Goal: Task Accomplishment & Management: Manage account settings

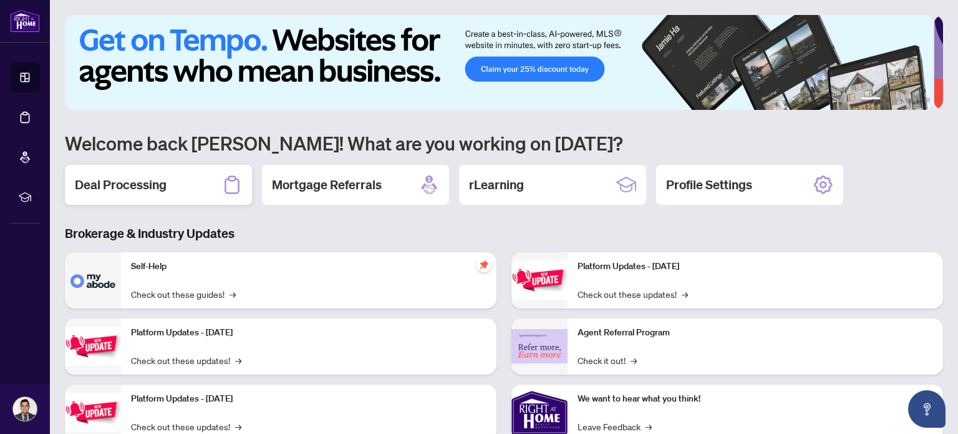
click at [183, 170] on div "Deal Processing" at bounding box center [158, 185] width 187 height 40
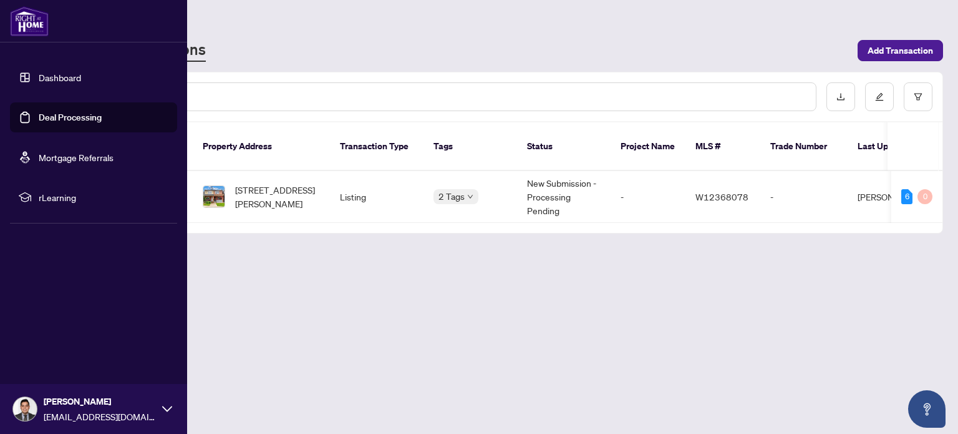
click at [39, 116] on link "Deal Processing" at bounding box center [70, 117] width 63 height 11
click at [39, 79] on link "Dashboard" at bounding box center [60, 77] width 42 height 11
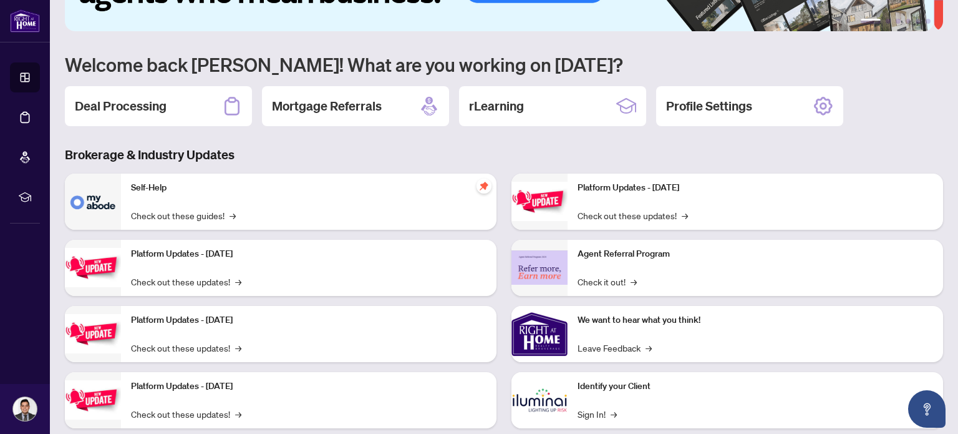
scroll to position [105, 0]
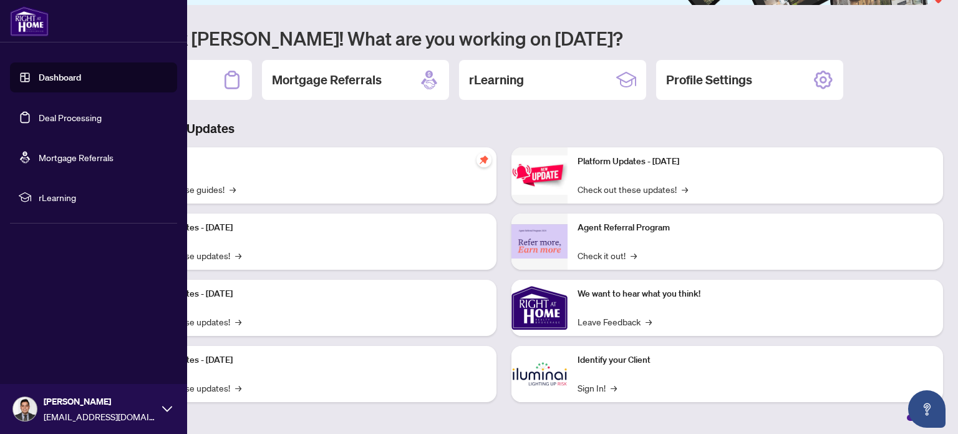
click at [49, 407] on span "[PERSON_NAME]" at bounding box center [100, 401] width 112 height 14
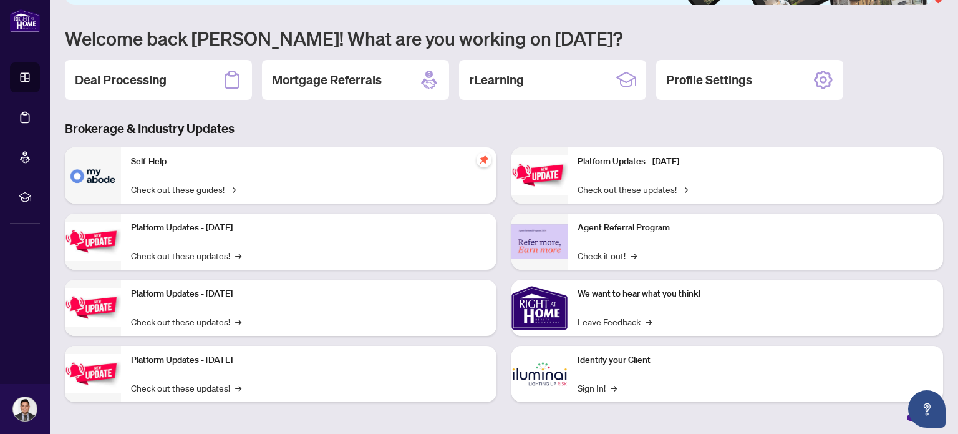
scroll to position [0, 0]
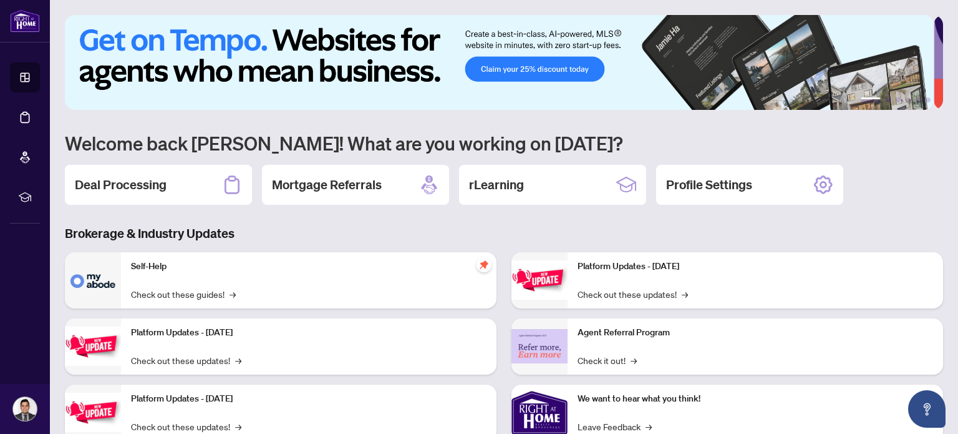
click at [168, 157] on div "1 2 3 4 5 6 Welcome back [PERSON_NAME]! What are you working on [DATE]? Deal Pr…" at bounding box center [504, 270] width 878 height 510
click at [161, 182] on h2 "Deal Processing" at bounding box center [121, 184] width 92 height 17
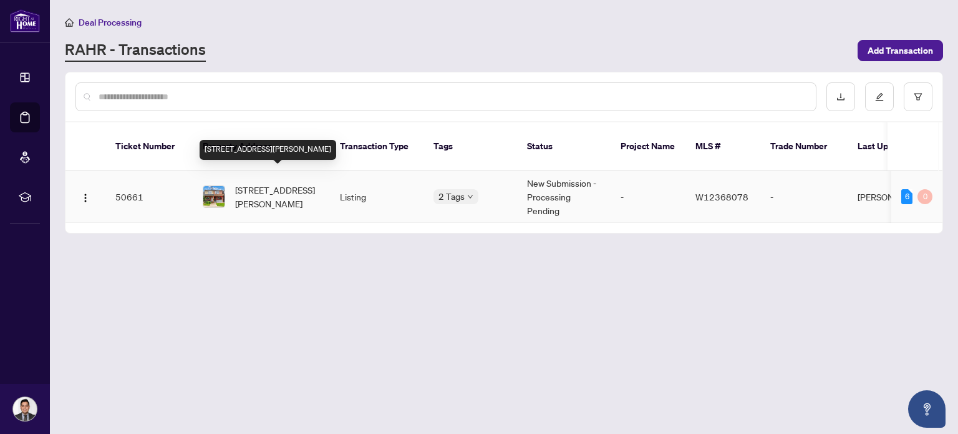
click at [256, 183] on span "[STREET_ADDRESS][PERSON_NAME]" at bounding box center [277, 196] width 85 height 27
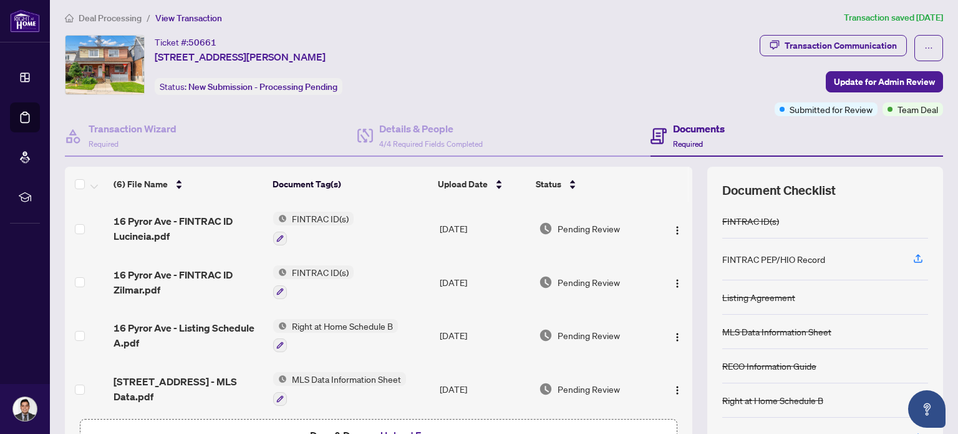
scroll to position [2, 0]
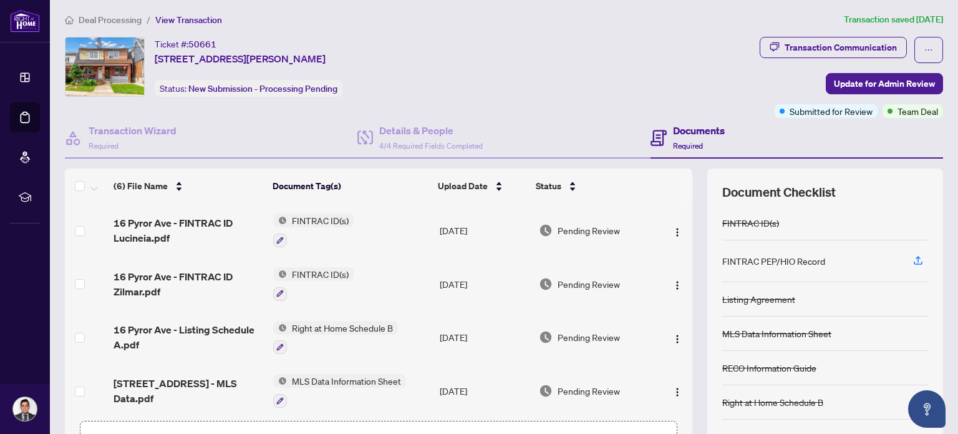
click at [837, 37] on span "Transaction Communication" at bounding box center [833, 50] width 147 height 26
click at [830, 47] on div "Transaction Communication" at bounding box center [841, 47] width 112 height 20
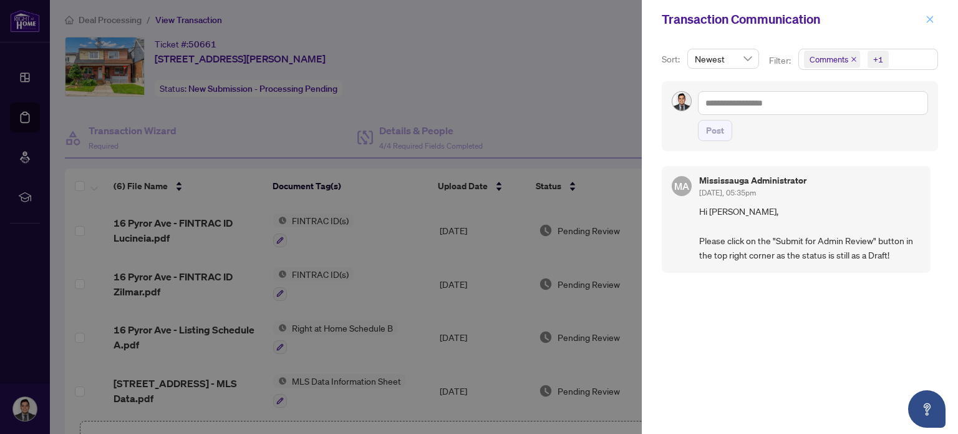
click at [929, 19] on icon "close" at bounding box center [930, 19] width 7 height 7
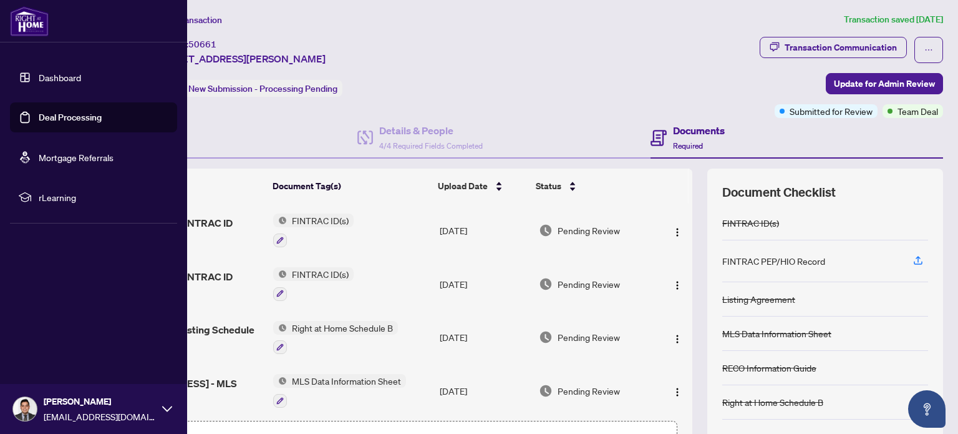
click at [39, 77] on link "Dashboard" at bounding box center [60, 77] width 42 height 11
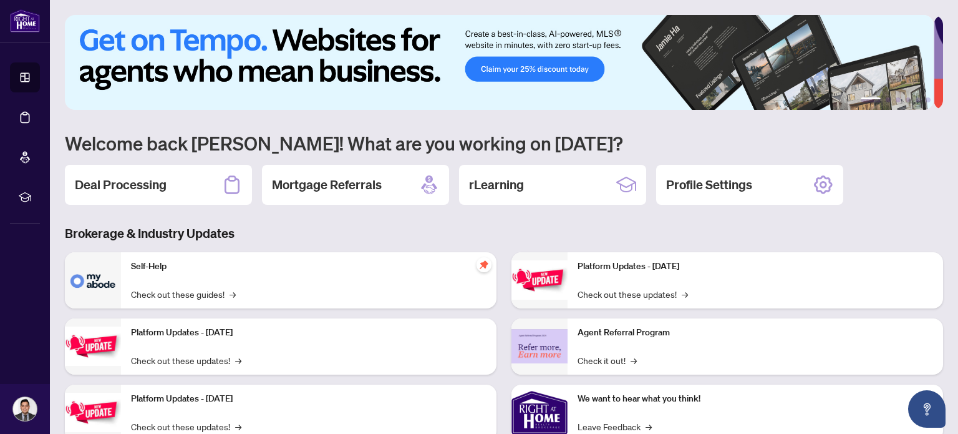
click at [173, 206] on div "1 2 3 4 5 6 Welcome back [PERSON_NAME]! What are you working on [DATE]? Deal Pr…" at bounding box center [504, 270] width 878 height 510
click at [167, 181] on div "Deal Processing" at bounding box center [158, 185] width 187 height 40
